Goal: Task Accomplishment & Management: Complete application form

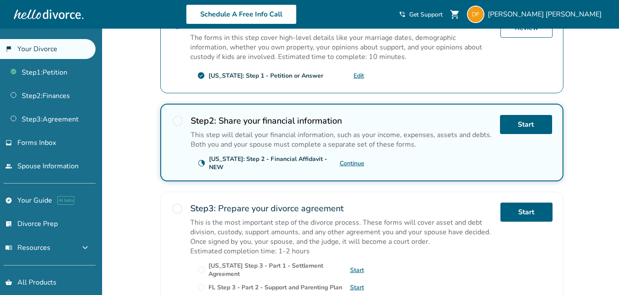
scroll to position [202, 0]
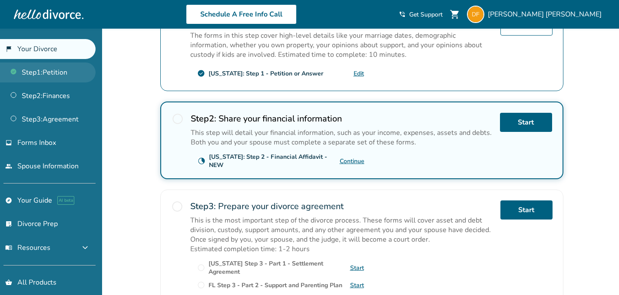
click at [40, 76] on link "Step 1 : Petition" at bounding box center [48, 73] width 96 height 20
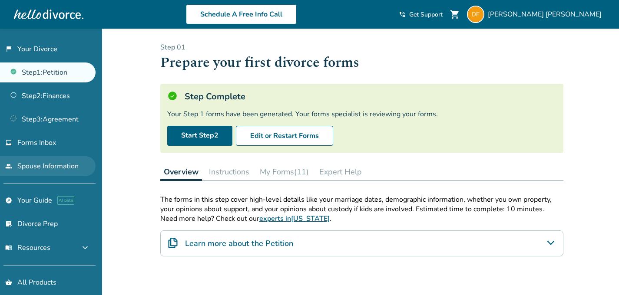
click at [52, 161] on link "people Spouse Information" at bounding box center [48, 166] width 96 height 20
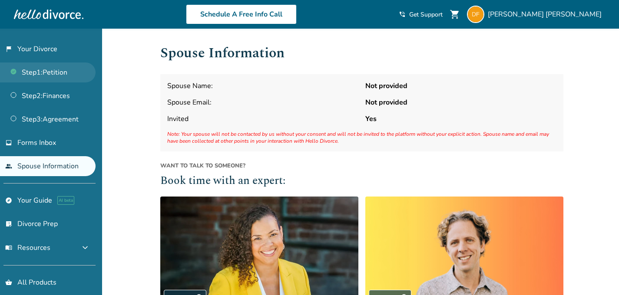
click at [42, 73] on link "Step 1 : Petition" at bounding box center [48, 73] width 96 height 20
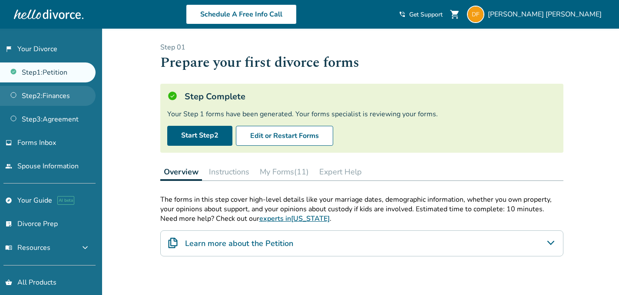
click at [70, 93] on link "Step 2 : Finances" at bounding box center [48, 96] width 96 height 20
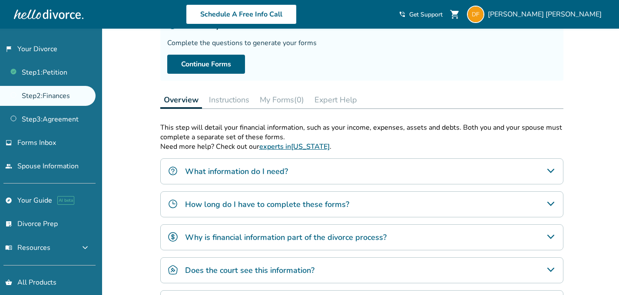
scroll to position [73, 0]
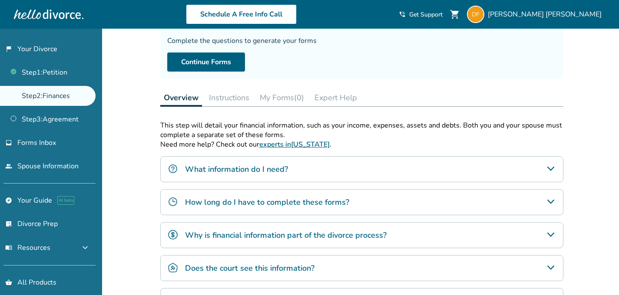
click at [315, 167] on div "What information do I need?" at bounding box center [361, 169] width 403 height 26
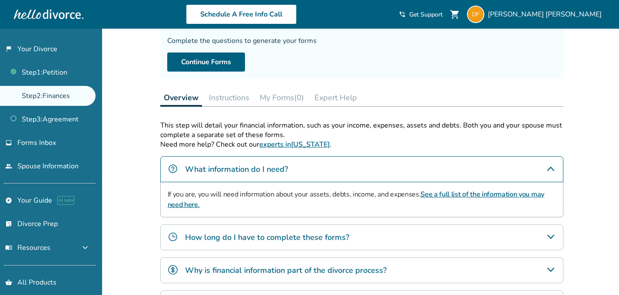
click at [315, 167] on div "What information do I need?" at bounding box center [361, 169] width 403 height 26
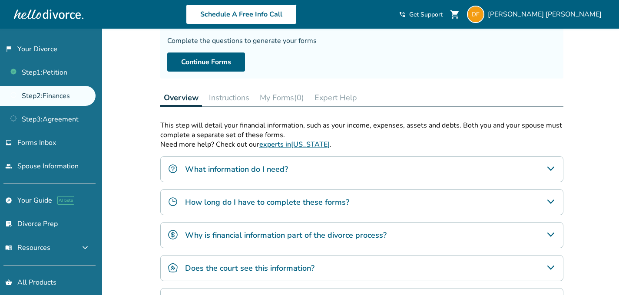
click at [312, 203] on h4 "How long do I have to complete these forms?" at bounding box center [267, 202] width 164 height 11
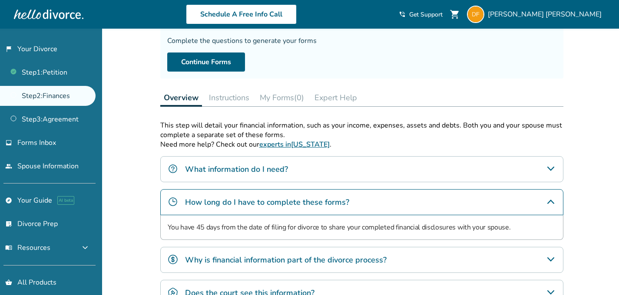
click at [312, 203] on h4 "How long do I have to complete these forms?" at bounding box center [267, 202] width 164 height 11
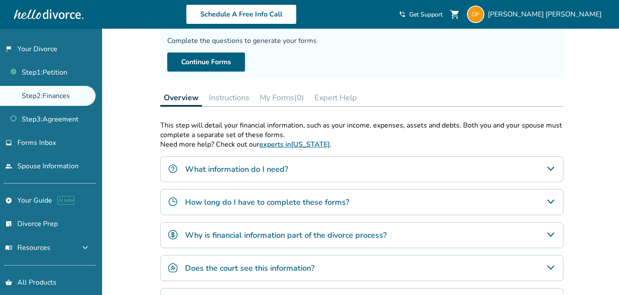
click at [308, 235] on h4 "Why is financial information part of the divorce process?" at bounding box center [286, 235] width 202 height 11
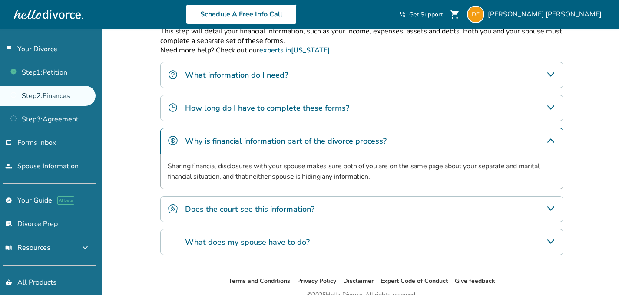
scroll to position [171, 0]
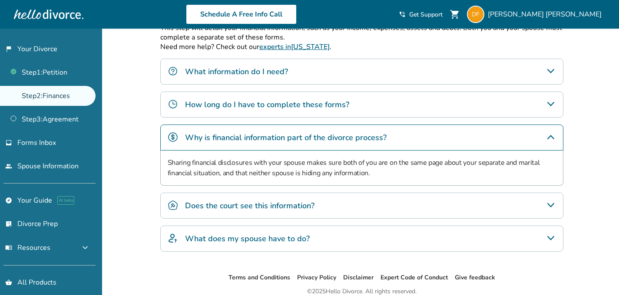
click at [306, 209] on h4 "Does the court see this information?" at bounding box center [249, 205] width 129 height 11
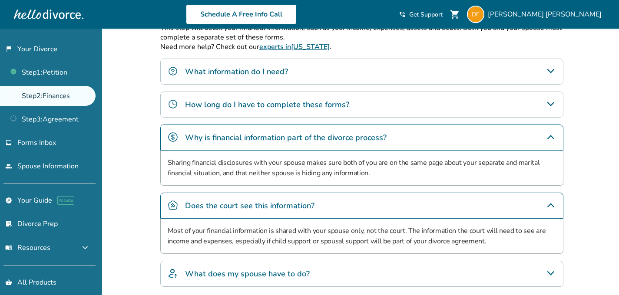
click at [300, 205] on h4 "Does the court see this information?" at bounding box center [249, 205] width 129 height 11
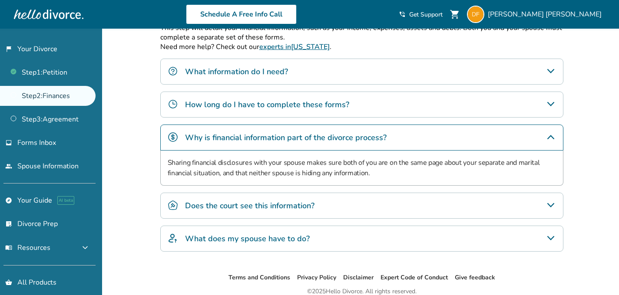
click at [309, 141] on h4 "Why is financial information part of the divorce process?" at bounding box center [286, 137] width 202 height 11
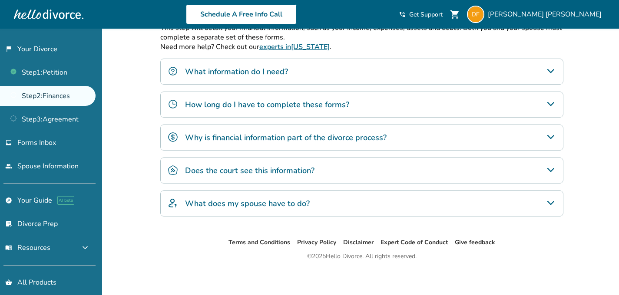
click at [283, 205] on h4 "What does my spouse have to do?" at bounding box center [247, 203] width 125 height 11
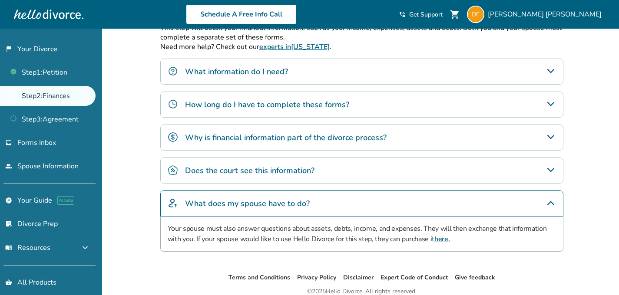
click at [283, 204] on h4 "What does my spouse have to do?" at bounding box center [247, 203] width 125 height 11
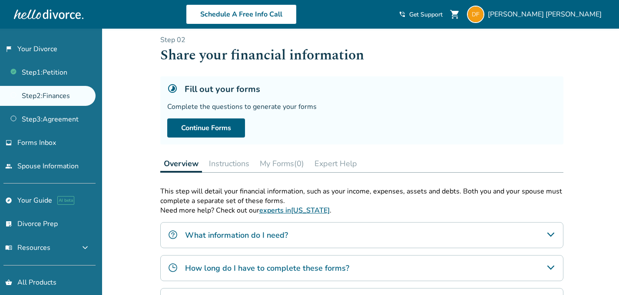
scroll to position [0, 0]
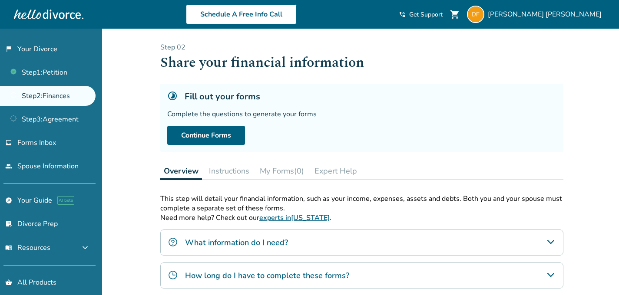
click at [222, 168] on button "Instructions" at bounding box center [228, 170] width 47 height 17
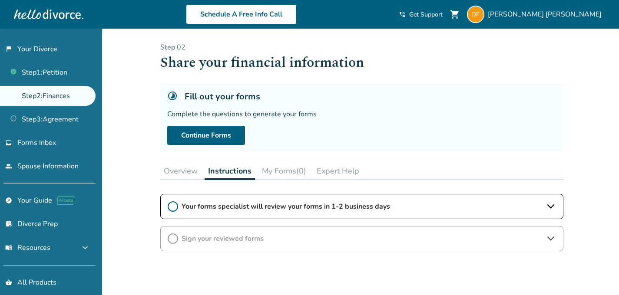
click at [185, 170] on button "Overview" at bounding box center [180, 170] width 41 height 17
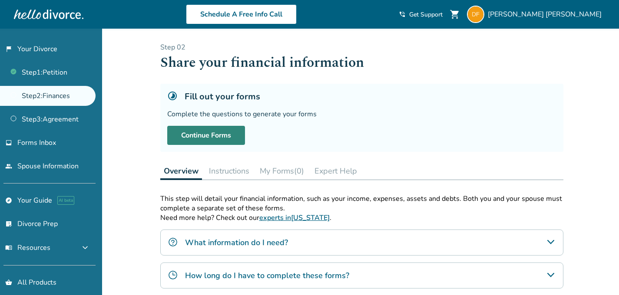
click at [215, 135] on link "Continue Forms" at bounding box center [206, 135] width 78 height 19
